Goal: Information Seeking & Learning: Check status

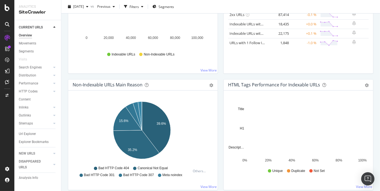
scroll to position [120, 0]
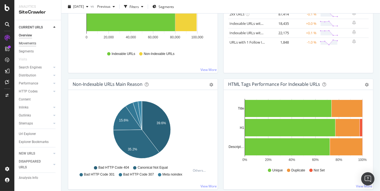
click at [34, 43] on div "Movements" at bounding box center [27, 44] width 17 height 6
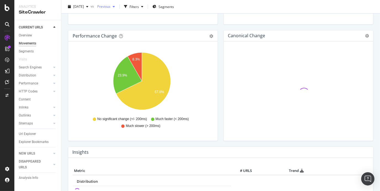
click at [117, 5] on div "button" at bounding box center [113, 6] width 7 height 3
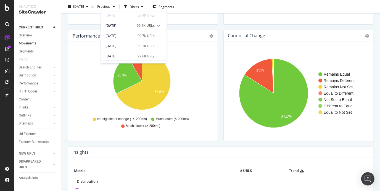
scroll to position [12, 0]
click at [122, 44] on div "[DATE]" at bounding box center [119, 45] width 29 height 5
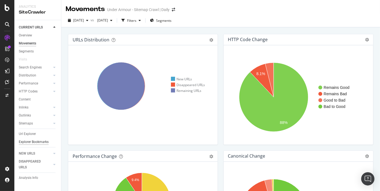
click at [35, 141] on div "Explorer Bookmarks" at bounding box center [34, 142] width 30 height 6
click at [28, 134] on div "Url Explorer" at bounding box center [27, 134] width 17 height 6
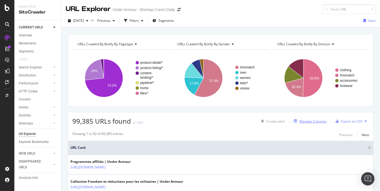
click at [306, 121] on div "Manage Columns" at bounding box center [312, 121] width 27 height 5
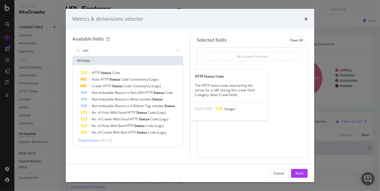
type input "stat"
click at [130, 71] on div "HTTP Status Code" at bounding box center [130, 73] width 101 height 7
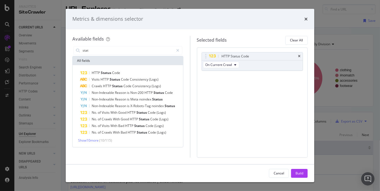
click at [130, 71] on div "HTTP Status Code" at bounding box center [130, 73] width 101 height 7
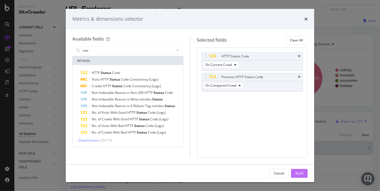
click at [300, 172] on div "Build" at bounding box center [299, 173] width 8 height 5
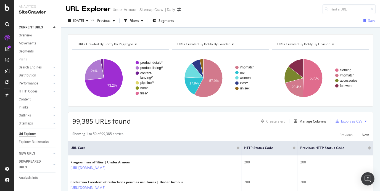
click at [128, 44] on span "URLs Crawled By Botify By pagetype" at bounding box center [105, 44] width 55 height 5
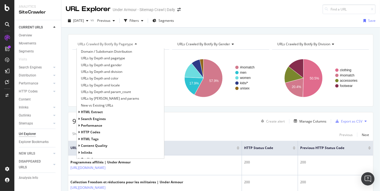
scroll to position [125, 0]
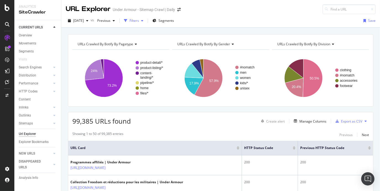
click at [139, 22] on div "Filters" at bounding box center [133, 20] width 9 height 5
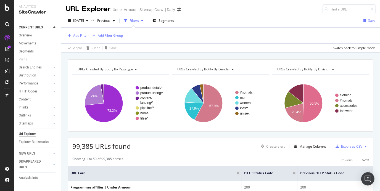
click at [82, 34] on div "Add Filter" at bounding box center [80, 35] width 15 height 5
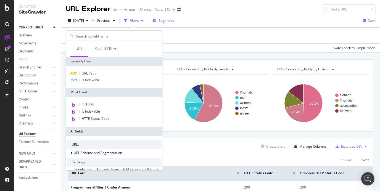
click at [174, 22] on span "Segments" at bounding box center [165, 20] width 15 height 5
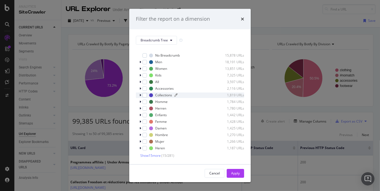
scroll to position [0, 0]
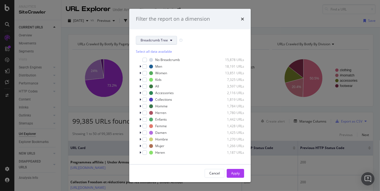
click at [162, 38] on span "Breadcrumb Tree" at bounding box center [153, 40] width 27 height 5
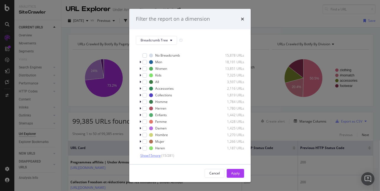
click at [151, 156] on span "Show 15 more" at bounding box center [150, 155] width 20 height 5
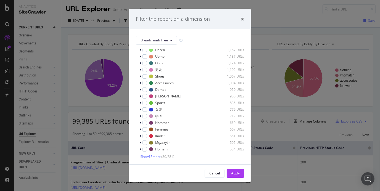
scroll to position [0, 0]
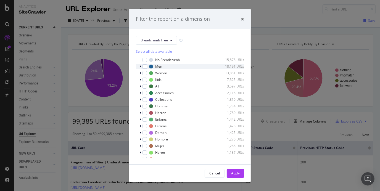
click at [139, 65] on icon "modal" at bounding box center [140, 66] width 2 height 3
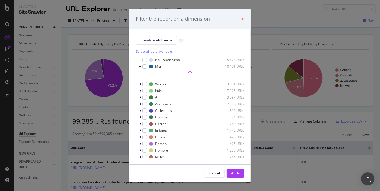
click at [241, 18] on icon "times" at bounding box center [242, 19] width 3 height 4
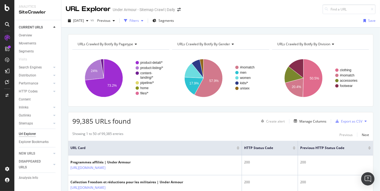
click at [142, 23] on div "Filters" at bounding box center [134, 21] width 24 height 8
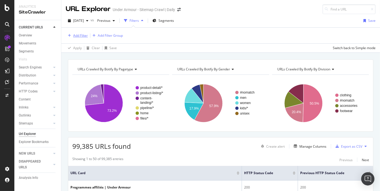
click at [79, 32] on div "Add Filter Add Filter Group" at bounding box center [220, 36] width 309 height 16
click at [80, 33] on div "Add Filter" at bounding box center [80, 35] width 15 height 5
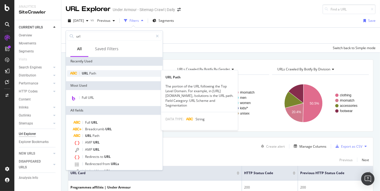
type input "url"
click at [87, 74] on span "URL" at bounding box center [85, 73] width 7 height 5
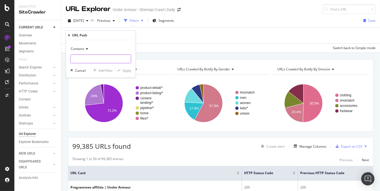
click at [98, 57] on input "text" at bounding box center [101, 58] width 60 height 9
type input "/p/"
click at [121, 70] on div "button" at bounding box center [118, 70] width 7 height 3
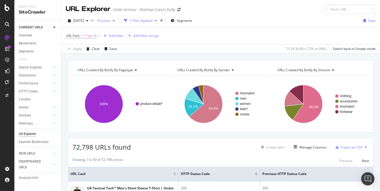
click at [110, 20] on span "Previous" at bounding box center [102, 20] width 15 height 5
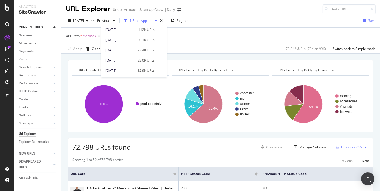
scroll to position [82, 0]
click at [119, 30] on div "[DATE]" at bounding box center [120, 28] width 30 height 5
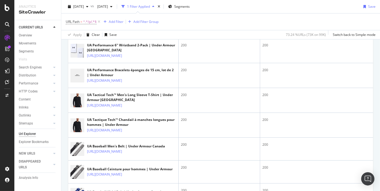
scroll to position [306, 0]
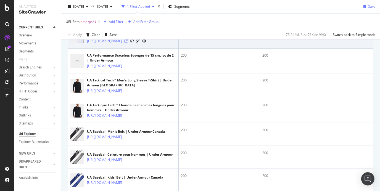
click at [127, 43] on icon at bounding box center [125, 40] width 3 height 3
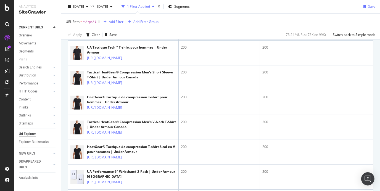
scroll to position [166, 0]
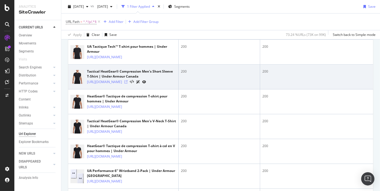
click at [127, 84] on icon at bounding box center [125, 81] width 3 height 3
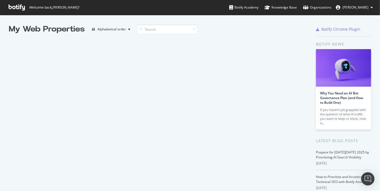
scroll to position [759, 0]
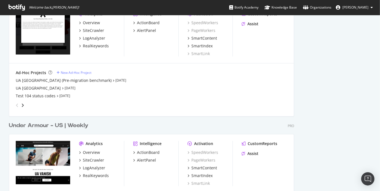
click at [79, 124] on div "Under Armour - US | Weekly" at bounding box center [48, 126] width 79 height 8
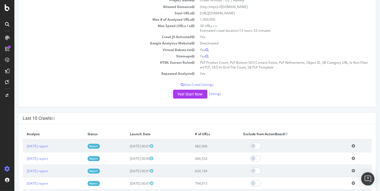
scroll to position [67, 0]
click at [46, 146] on link "2025 Oct. 2nd report" at bounding box center [36, 145] width 21 height 5
